Goal: Task Accomplishment & Management: Use online tool/utility

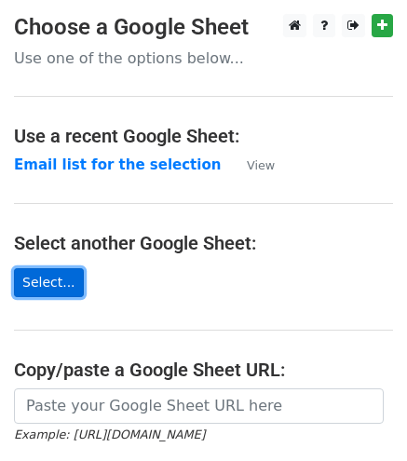
click at [47, 290] on link "Select..." at bounding box center [49, 282] width 70 height 29
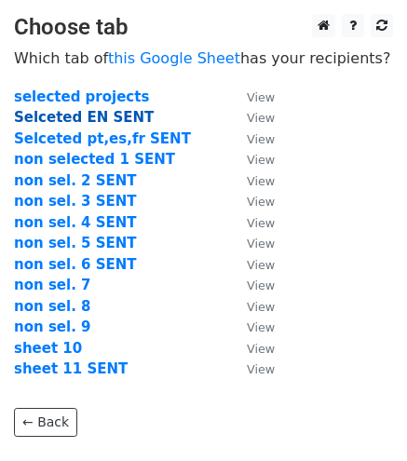
click at [60, 121] on strong "Selceted EN SENT" at bounding box center [84, 117] width 140 height 17
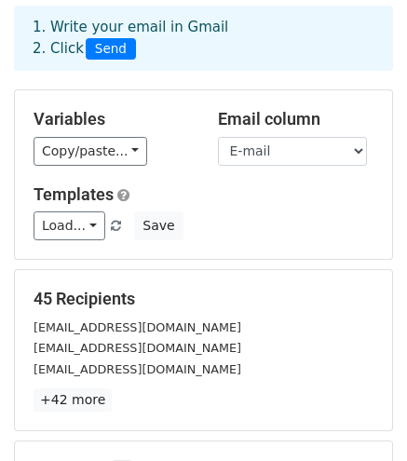
scroll to position [84, 0]
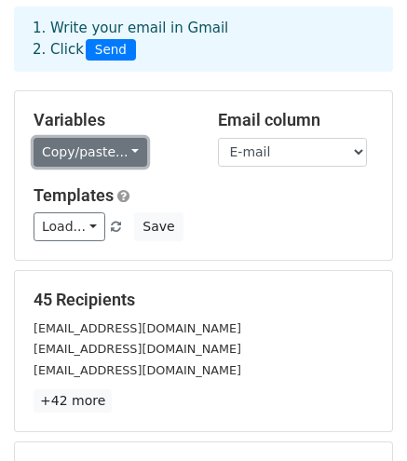
click at [121, 142] on link "Copy/paste..." at bounding box center [91, 152] width 114 height 29
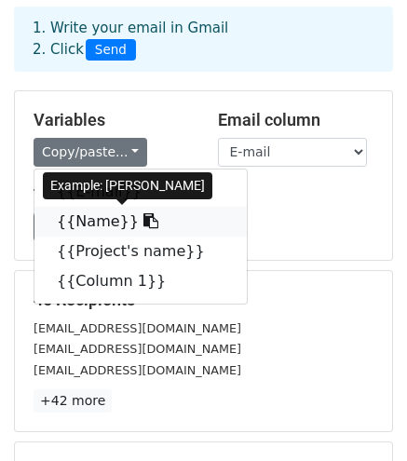
click at [108, 227] on link "{{Name}}" at bounding box center [140, 222] width 212 height 30
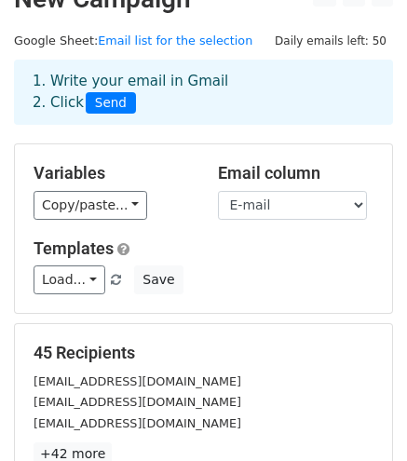
scroll to position [0, 0]
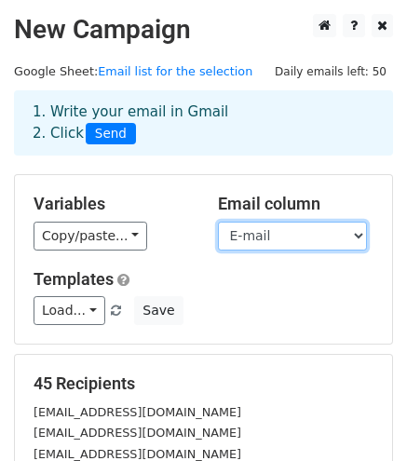
click at [272, 234] on select "E-mail Name Project's name Column 1" at bounding box center [292, 236] width 149 height 29
click at [218, 222] on select "E-mail Name Project's name Column 1" at bounding box center [292, 236] width 149 height 29
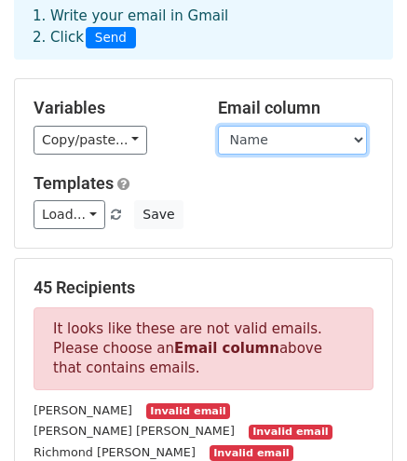
scroll to position [94, 0]
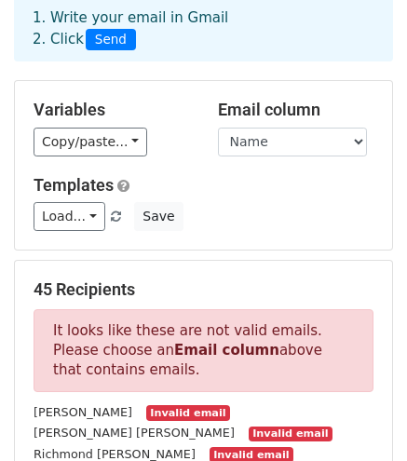
click at [256, 126] on div "Email column E-mail Name Project's name Column 1" at bounding box center [296, 128] width 184 height 57
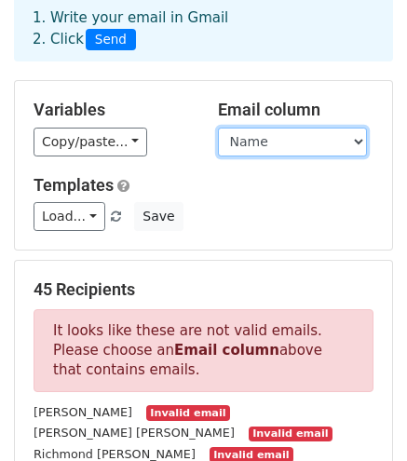
click at [257, 137] on select "E-mail Name Project's name Column 1" at bounding box center [292, 142] width 149 height 29
select select "E-mail"
click at [218, 128] on select "E-mail Name Project's name Column 1" at bounding box center [292, 142] width 149 height 29
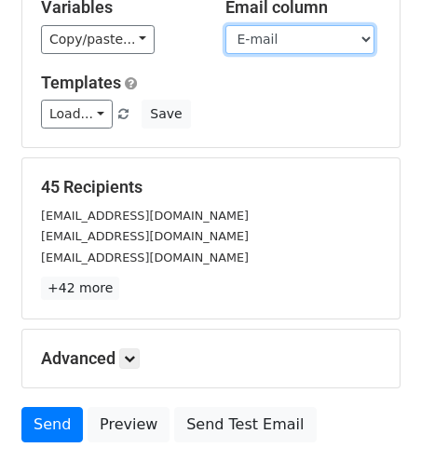
scroll to position [223, 0]
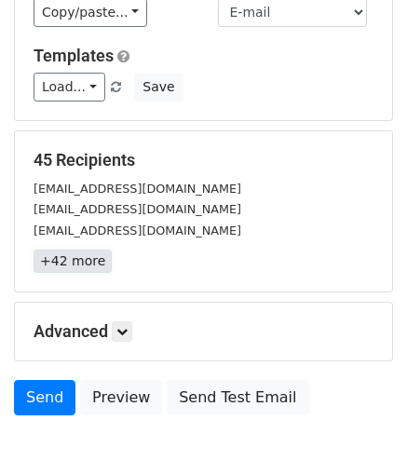
click at [73, 263] on link "+42 more" at bounding box center [73, 260] width 78 height 23
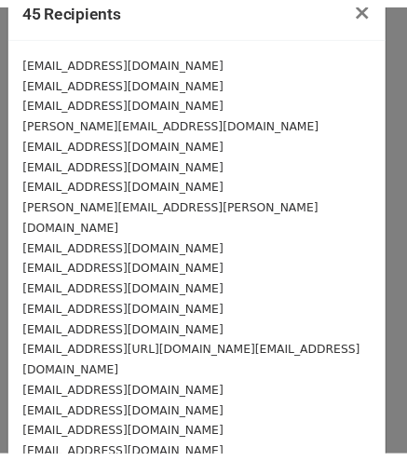
scroll to position [12, 0]
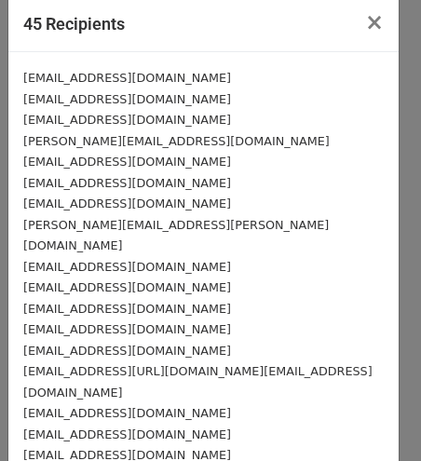
click at [158, 364] on small "nyakio1515@gmail.com/expeditions@copicad.co.ke" at bounding box center [197, 381] width 349 height 35
click at [365, 15] on span "×" at bounding box center [374, 22] width 19 height 26
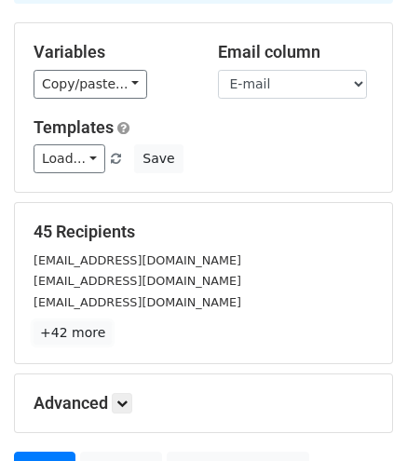
scroll to position [332, 0]
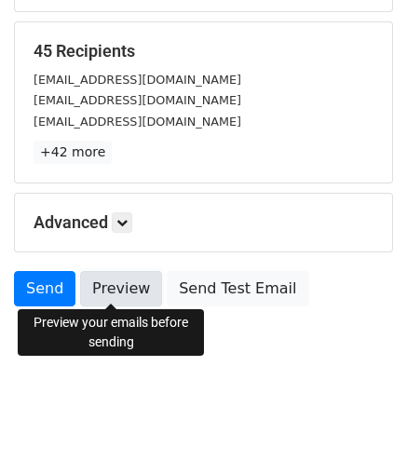
click at [111, 291] on link "Preview" at bounding box center [121, 288] width 82 height 35
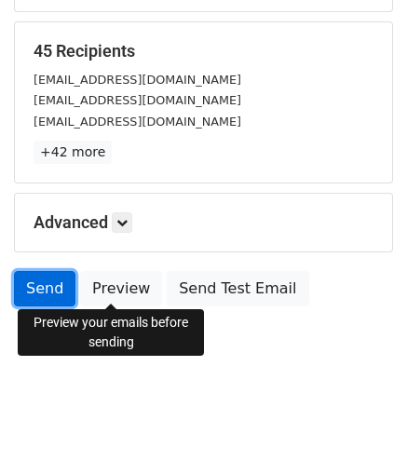
click at [52, 290] on link "Send" at bounding box center [44, 288] width 61 height 35
